Goal: Transaction & Acquisition: Purchase product/service

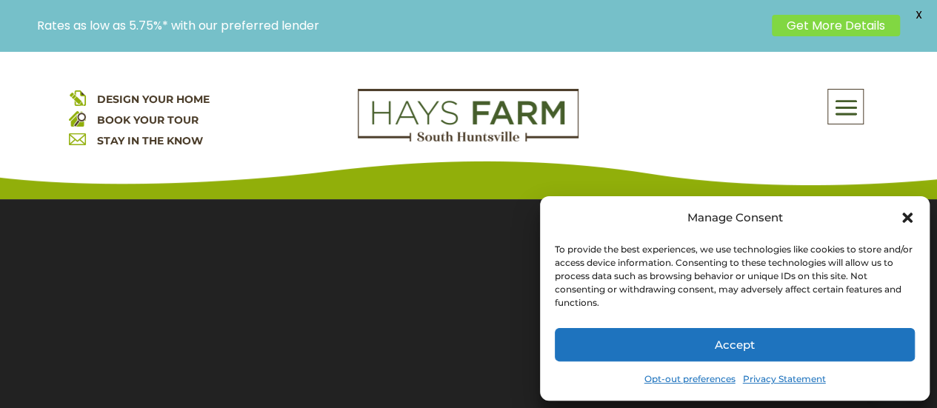
click at [907, 217] on icon "Close dialog" at bounding box center [907, 218] width 10 height 10
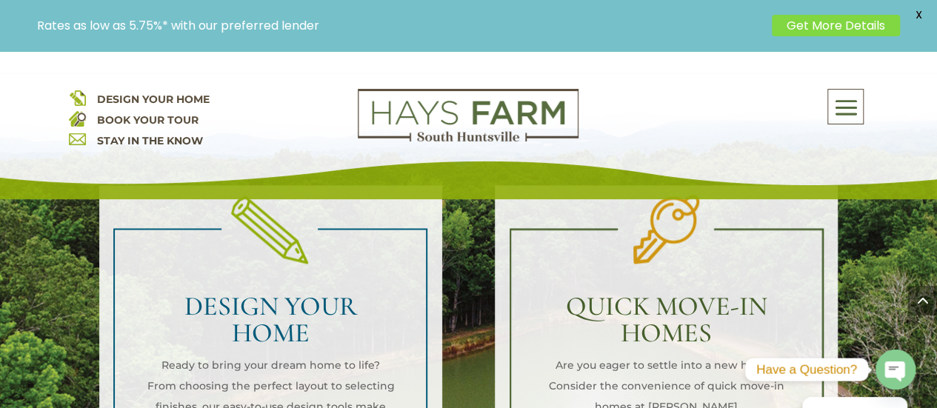
scroll to position [1185, 0]
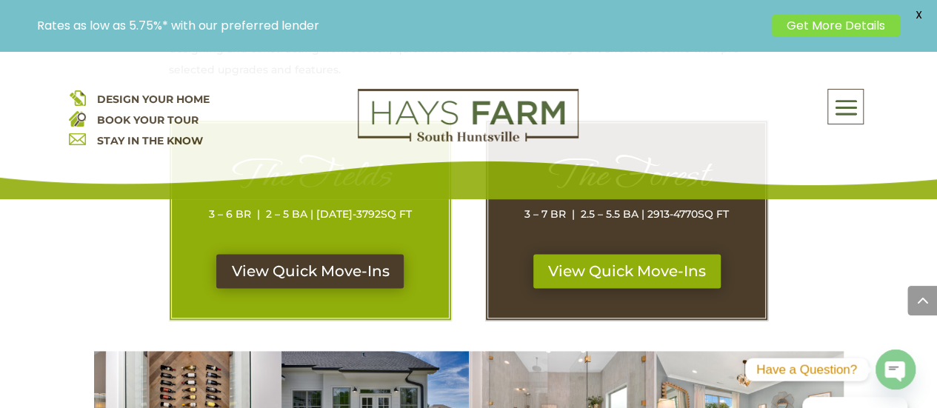
scroll to position [815, 0]
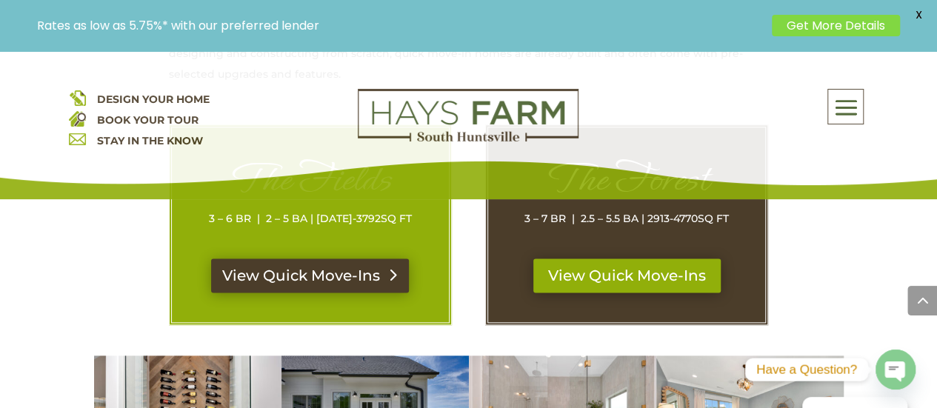
click at [324, 259] on link "View Quick Move-Ins" at bounding box center [310, 276] width 198 height 34
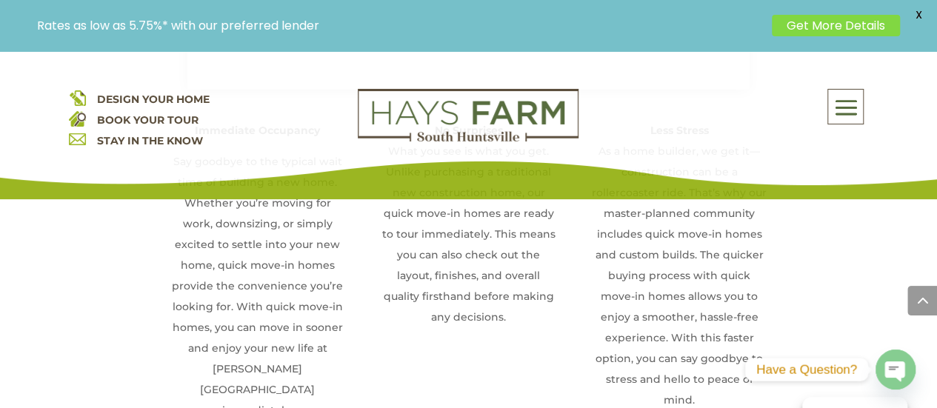
scroll to position [1704, 0]
